Goal: Task Accomplishment & Management: Complete application form

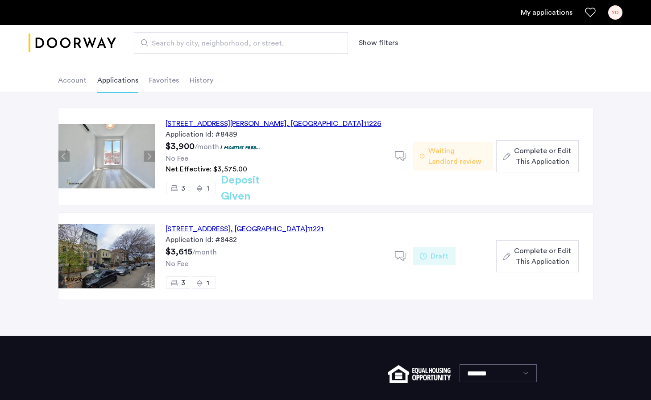
scroll to position [41, 0]
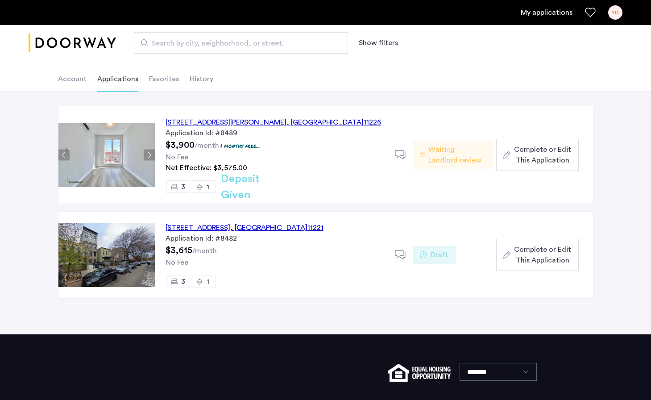
click at [396, 156] on use at bounding box center [400, 154] width 11 height 9
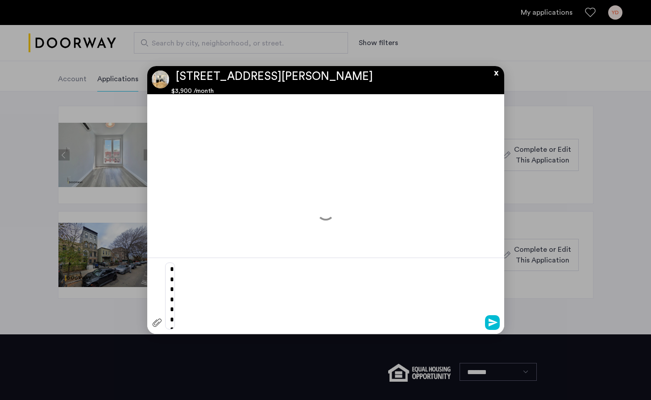
scroll to position [0, 0]
click at [498, 73] on button "x" at bounding box center [493, 71] width 13 height 10
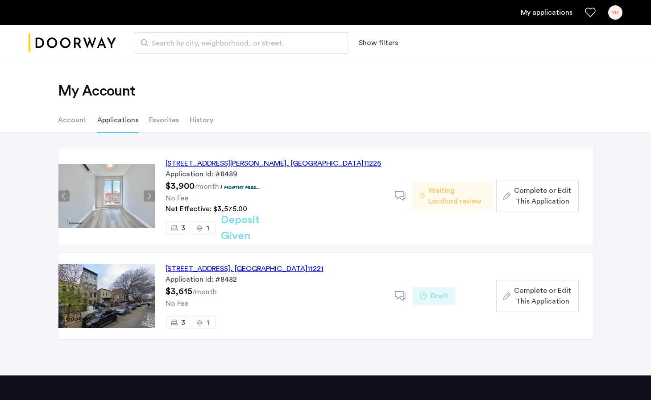
scroll to position [41, 0]
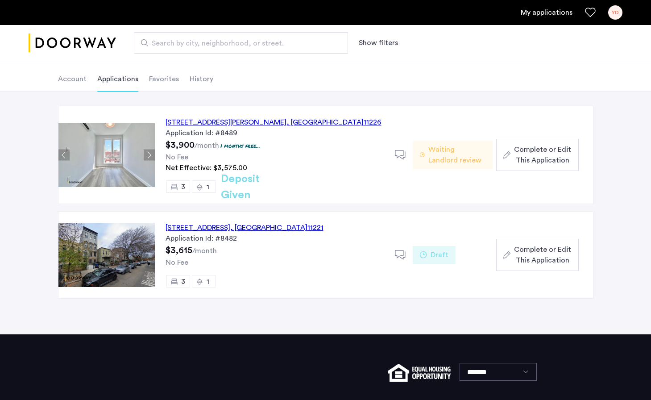
click at [252, 147] on p "1 months free..." at bounding box center [240, 146] width 40 height 8
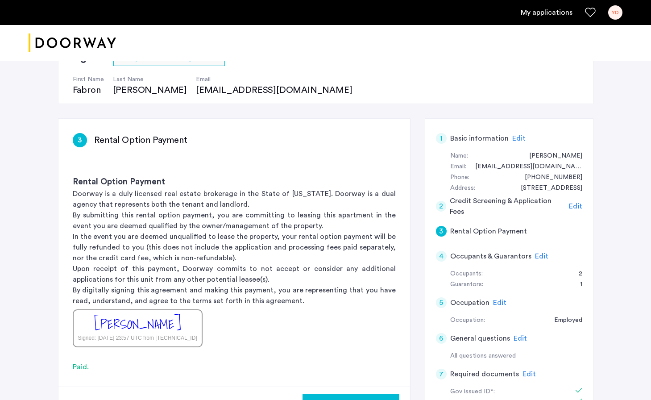
scroll to position [84, 0]
click at [541, 252] on span "Edit" at bounding box center [541, 255] width 13 height 7
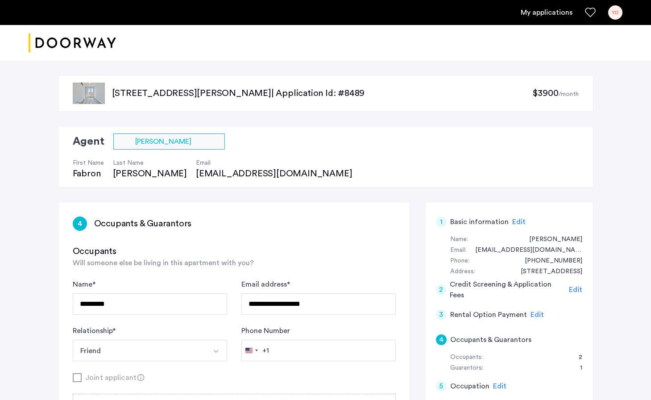
scroll to position [0, 0]
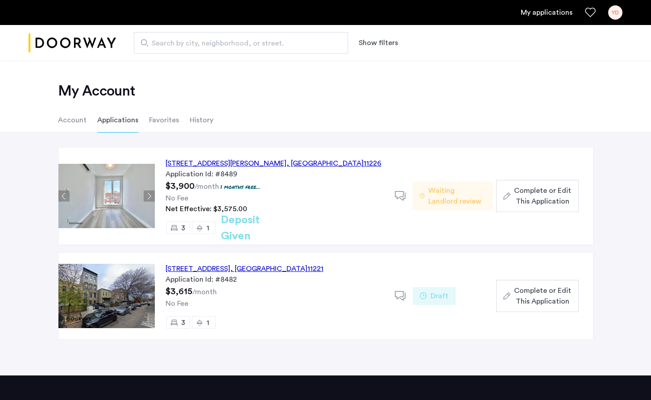
click at [166, 119] on li "Favorites" at bounding box center [164, 120] width 30 height 25
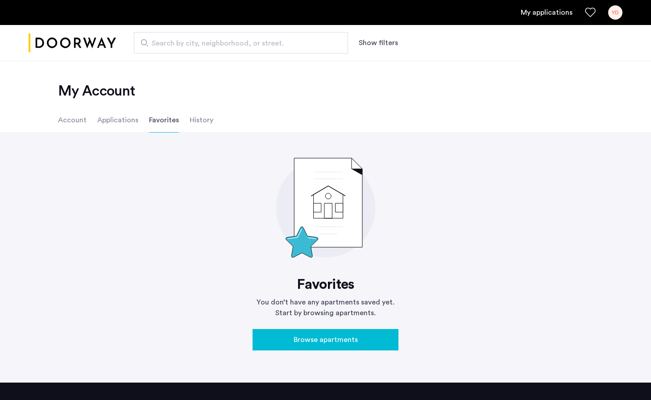
click at [207, 123] on li "History" at bounding box center [202, 120] width 24 height 25
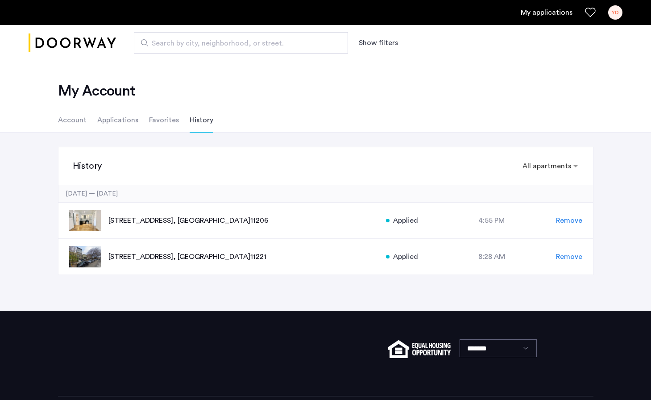
click at [166, 120] on li "Favorites" at bounding box center [164, 120] width 30 height 25
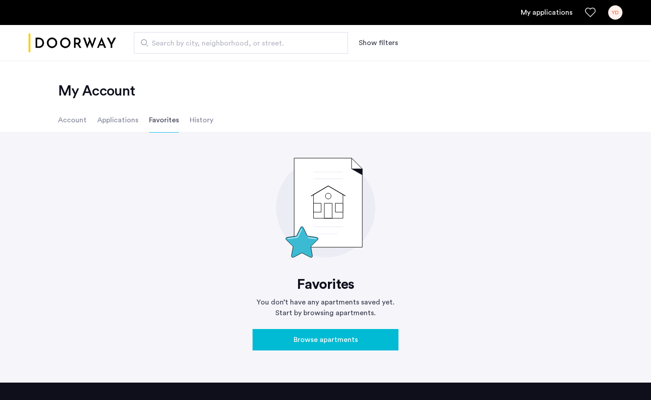
click at [129, 120] on li "Applications" at bounding box center [117, 120] width 41 height 25
